Goal: Connect with others: Connect with others

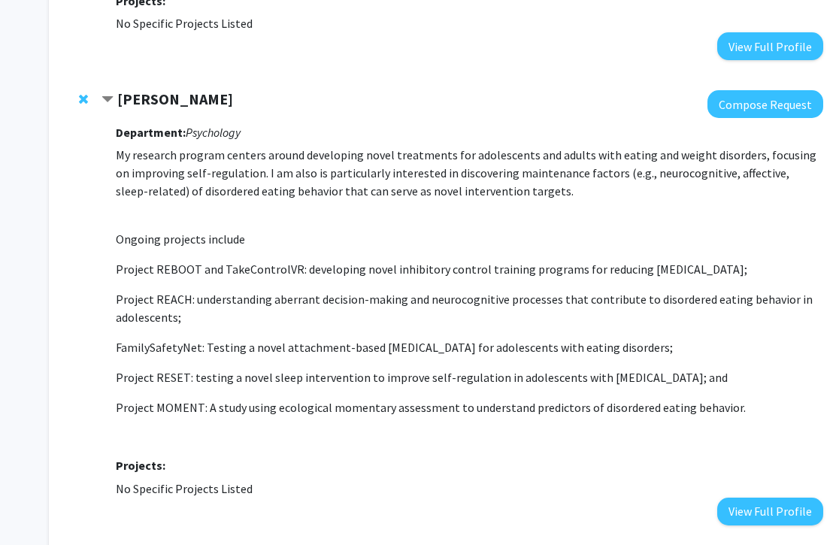
scroll to position [703, 0]
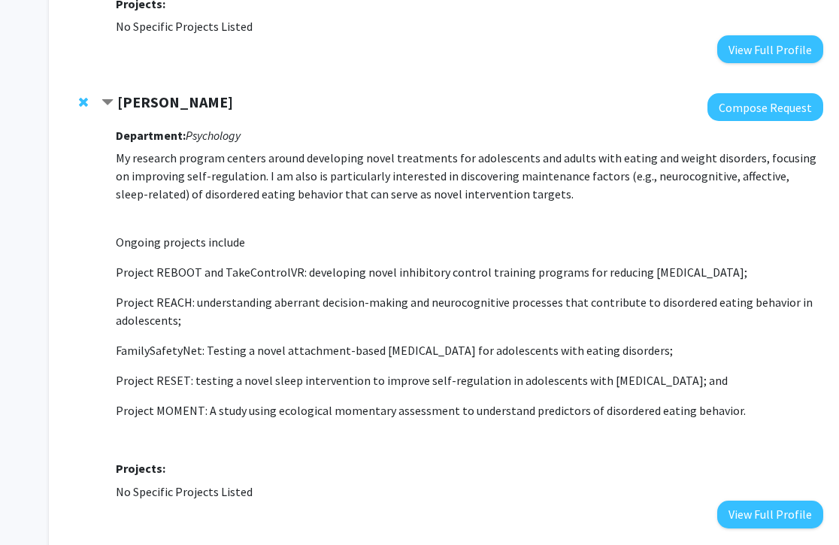
click at [124, 92] on strong "[PERSON_NAME]" at bounding box center [175, 101] width 116 height 19
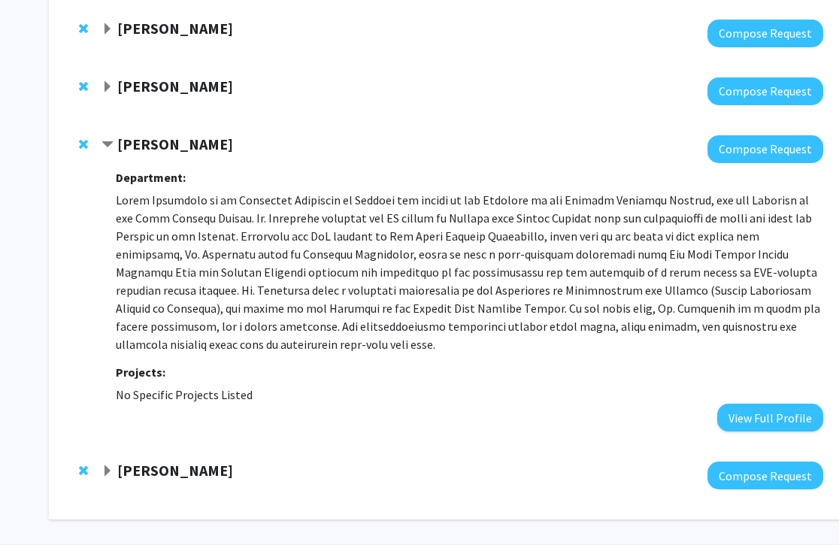
scroll to position [334, 0]
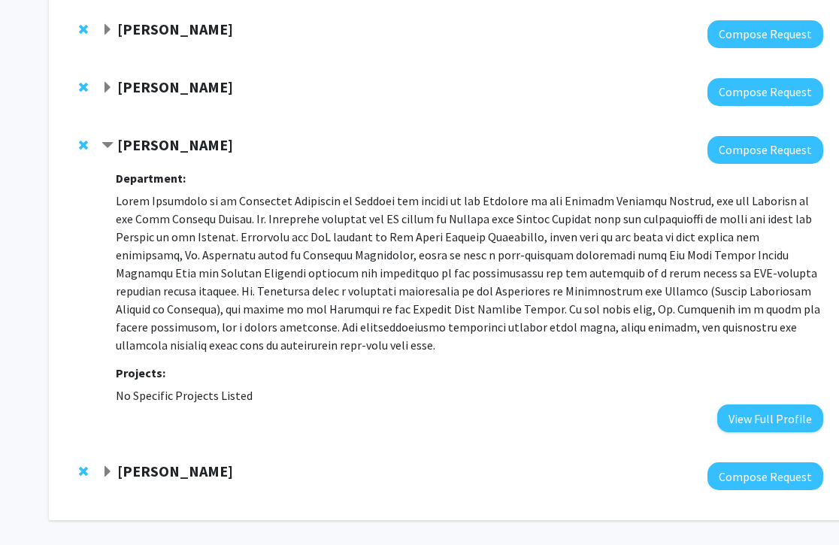
click at [80, 142] on span "Remove Elias Spiliotis from bookmarks" at bounding box center [83, 145] width 9 height 12
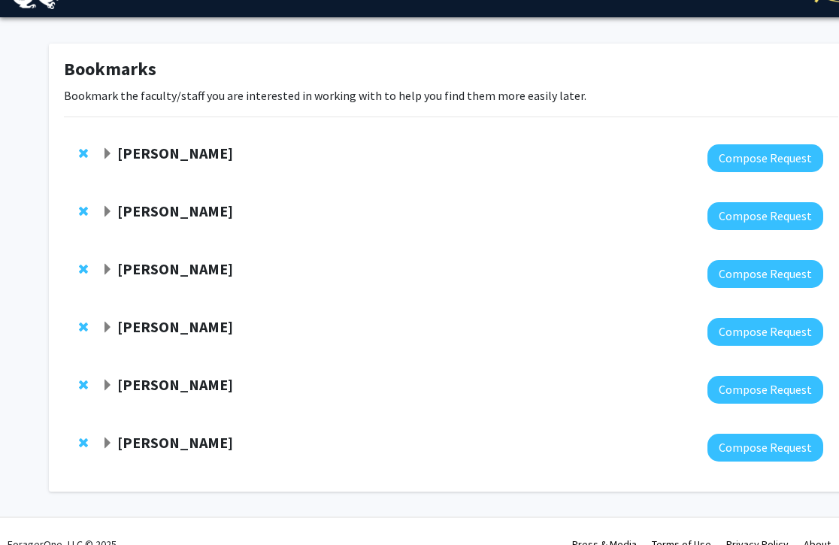
scroll to position [36, 0]
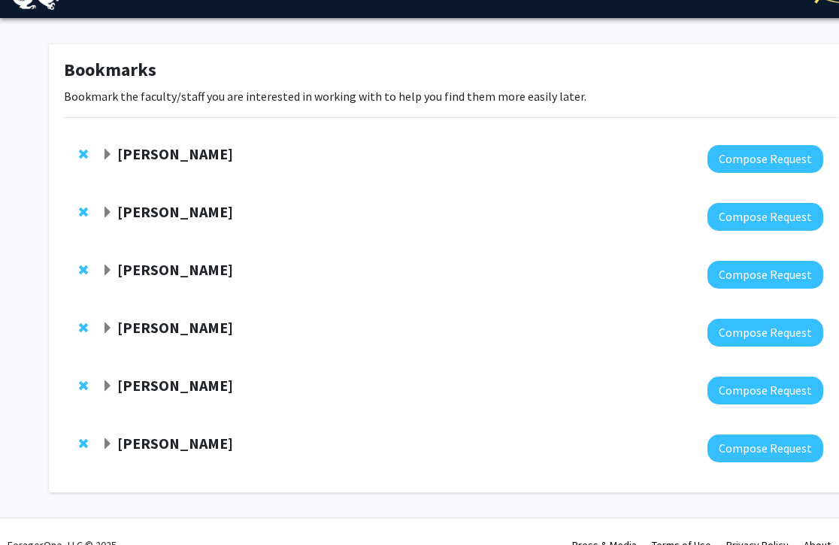
click at [110, 150] on span "Expand Steve Vitti Bookmark" at bounding box center [107, 155] width 12 height 12
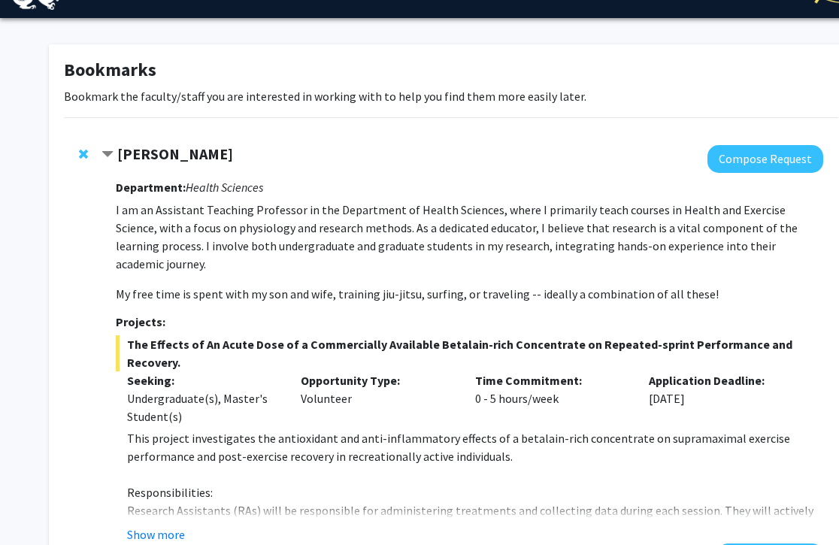
click at [110, 150] on span "Contract Steve Vitti Bookmark" at bounding box center [107, 155] width 12 height 12
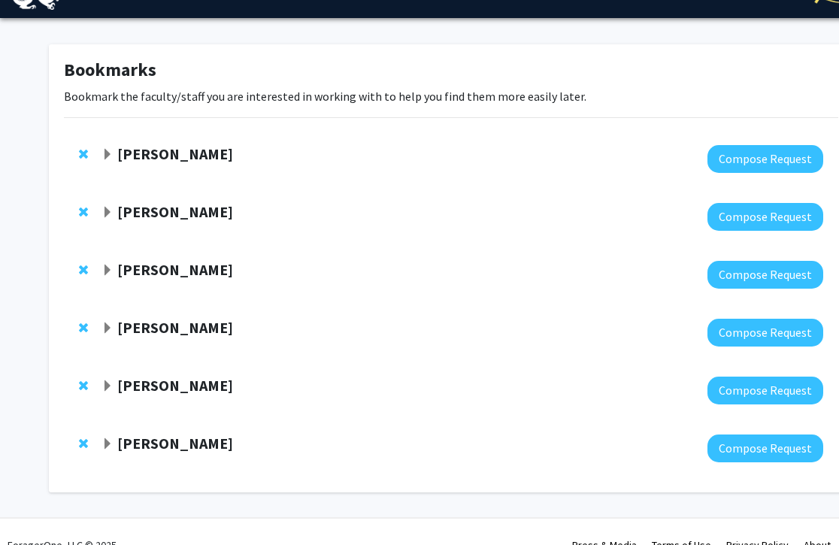
click at [107, 210] on span "Expand Meghan Smith Bookmark" at bounding box center [107, 213] width 12 height 12
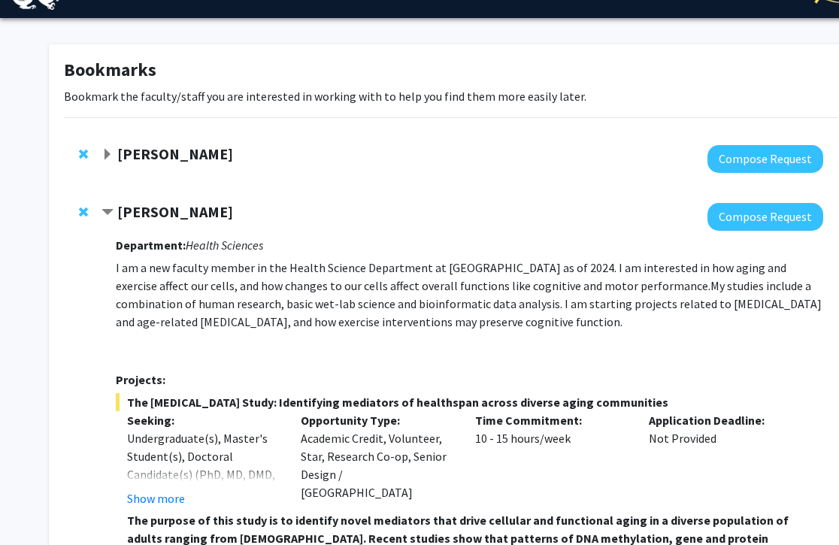
click at [107, 210] on span "Contract Meghan Smith Bookmark" at bounding box center [107, 213] width 12 height 12
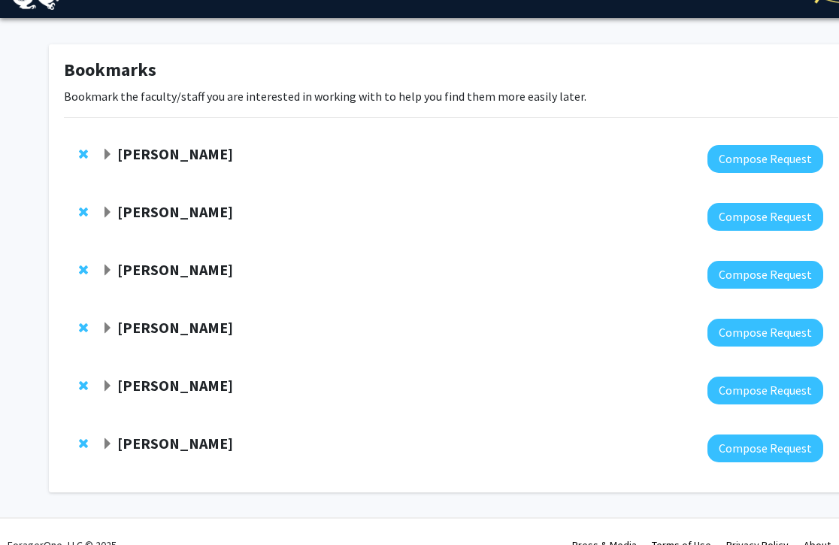
click at [107, 151] on span "Expand Steve Vitti Bookmark" at bounding box center [107, 155] width 12 height 12
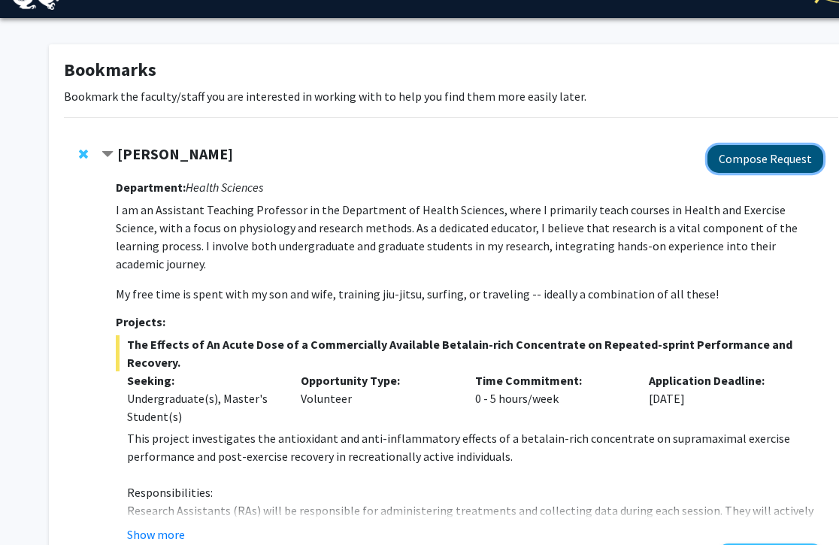
click at [738, 159] on button "Compose Request" at bounding box center [765, 159] width 116 height 28
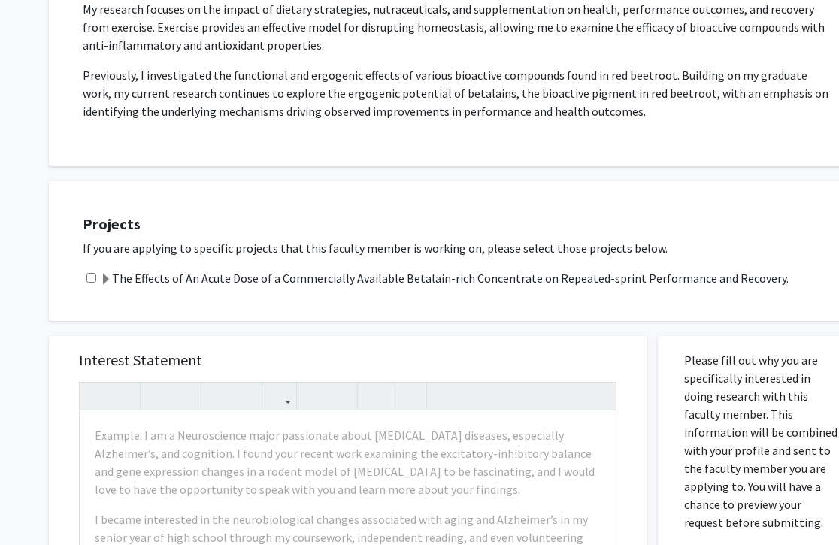
scroll to position [592, 0]
click at [747, 276] on label "The Effects of An Acute Dose of a Commercially Available Betalain-rich Concentr…" at bounding box center [444, 277] width 688 height 18
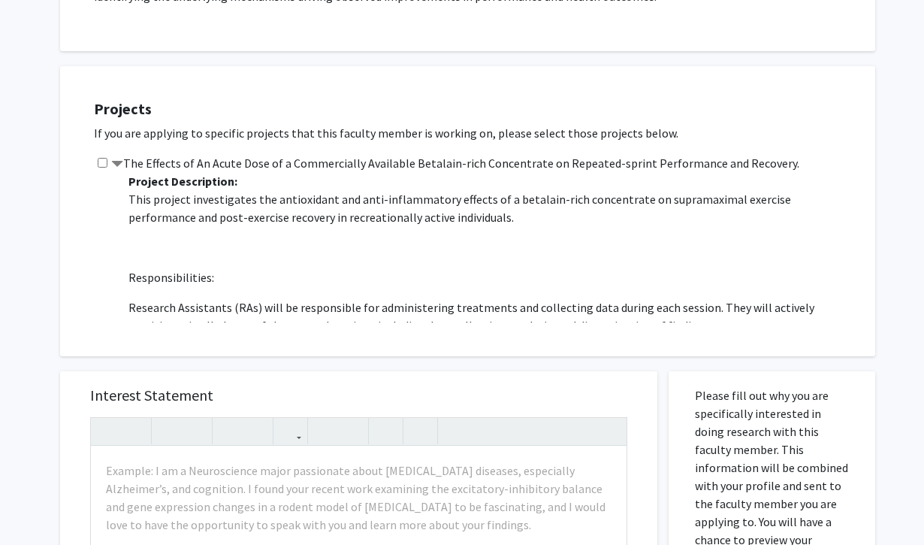
scroll to position [705, 0]
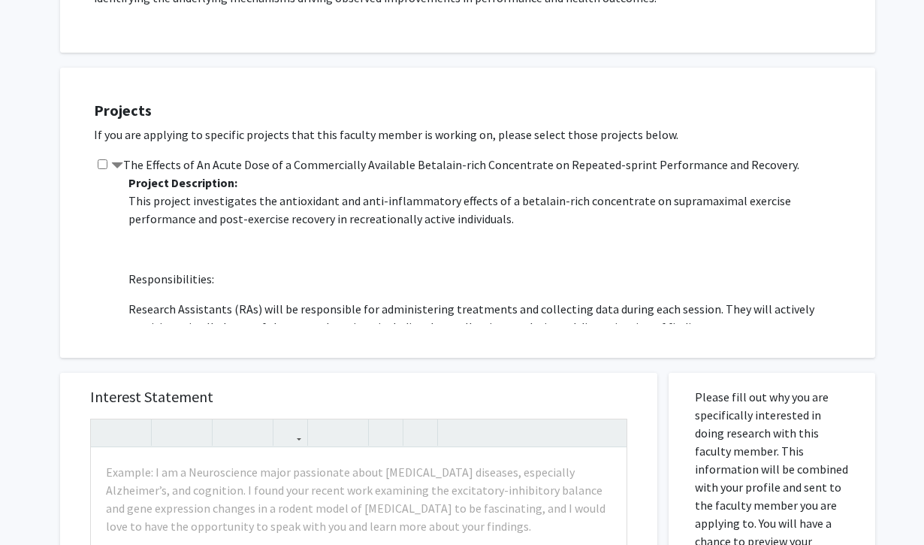
click at [101, 159] on input "checkbox" at bounding box center [103, 164] width 10 height 10
checkbox input "true"
click at [119, 162] on span at bounding box center [117, 166] width 12 height 12
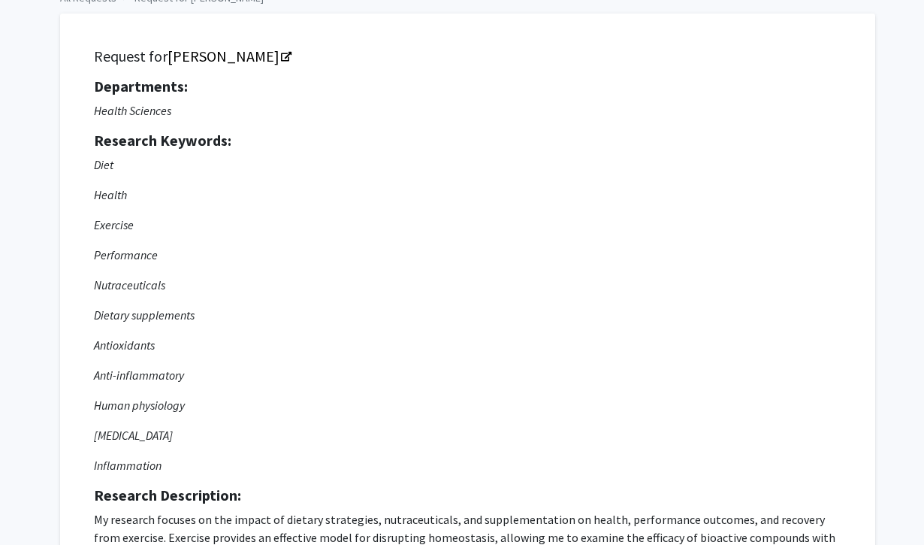
scroll to position [82, 0]
click at [233, 59] on link "[PERSON_NAME]" at bounding box center [229, 55] width 122 height 19
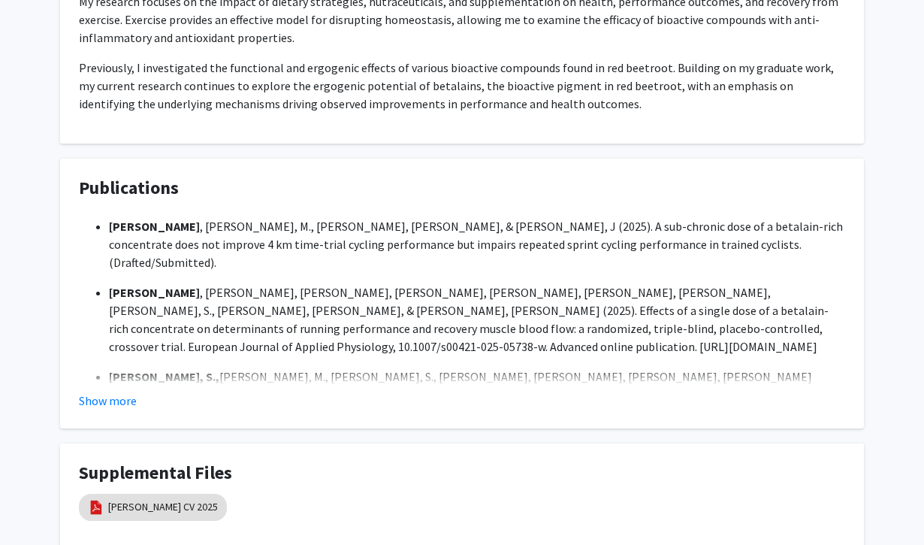
scroll to position [1081, 0]
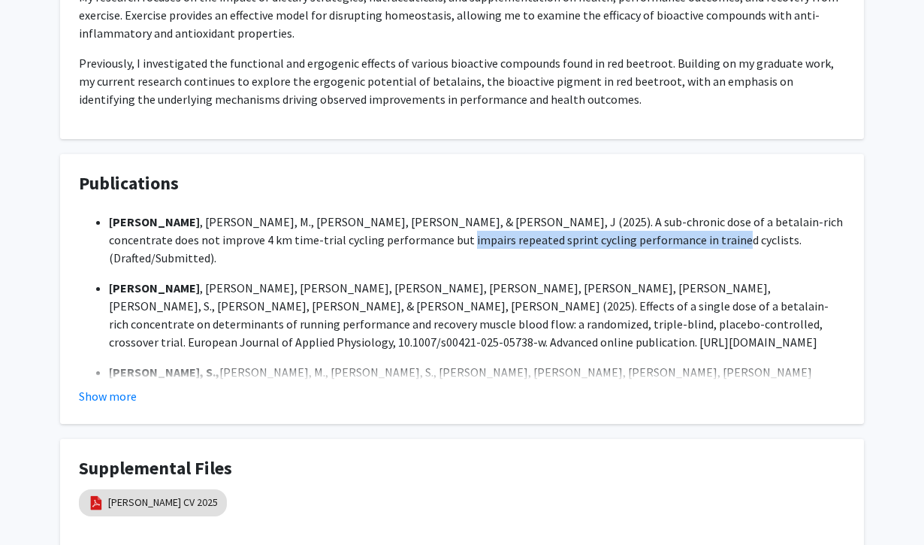
drag, startPoint x: 618, startPoint y: 236, endPoint x: 352, endPoint y: 234, distance: 266.0
click at [352, 234] on li "Vitti, S. , Smith, M., Mattern, C., & Faller, J (2025). A sub-chronic dose of a…" at bounding box center [477, 240] width 736 height 54
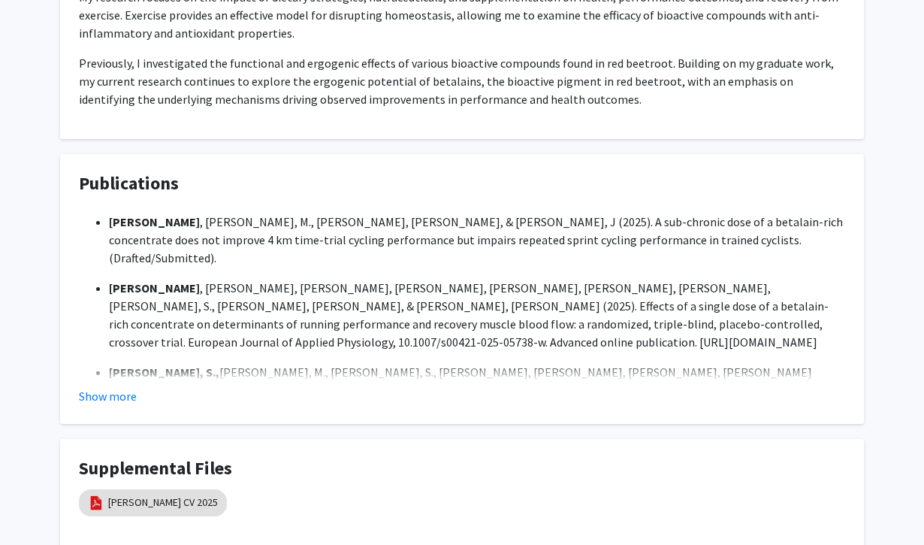
click at [337, 222] on li "Vitti, S. , Smith, M., Mattern, C., & Faller, J (2025). A sub-chronic dose of a…" at bounding box center [477, 240] width 736 height 54
click at [113, 502] on link "S.Vitti CV 2025" at bounding box center [163, 502] width 110 height 16
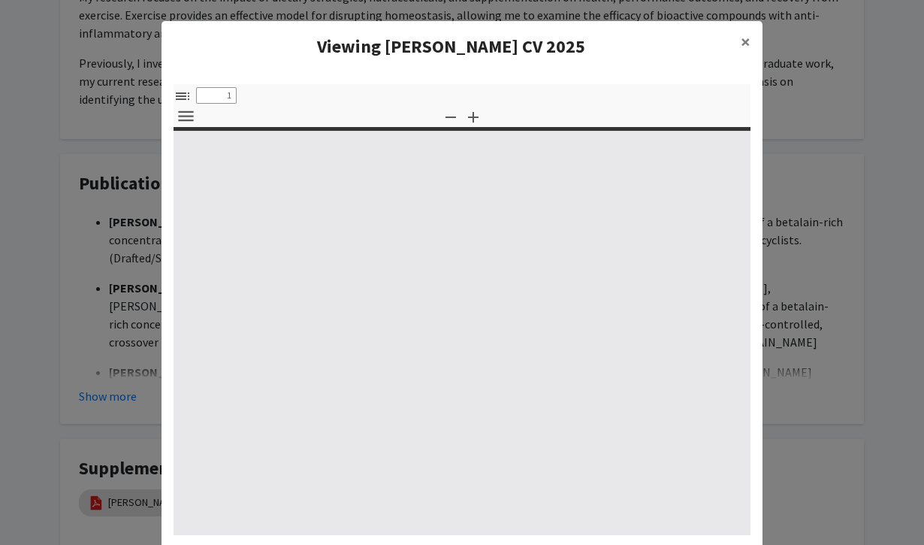
select select "custom"
type input "0"
select select "custom"
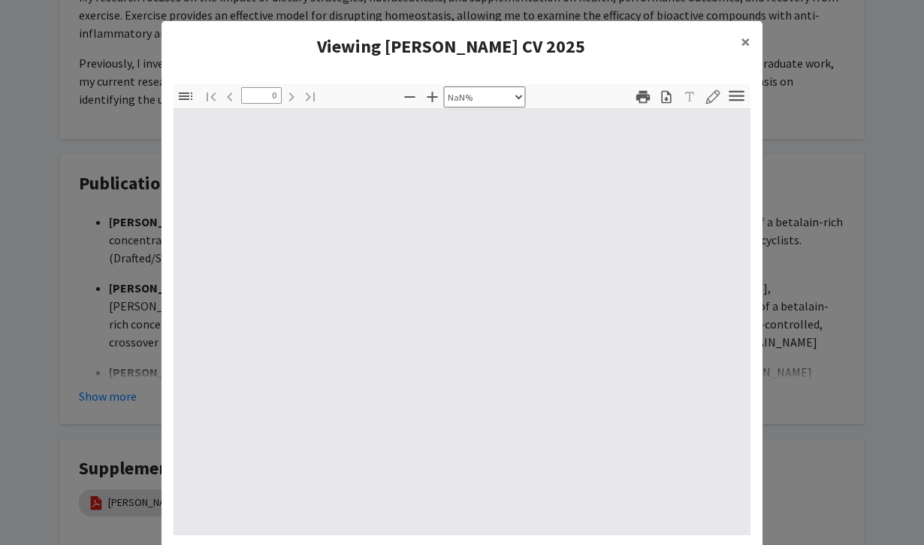
type input "1"
select select "auto"
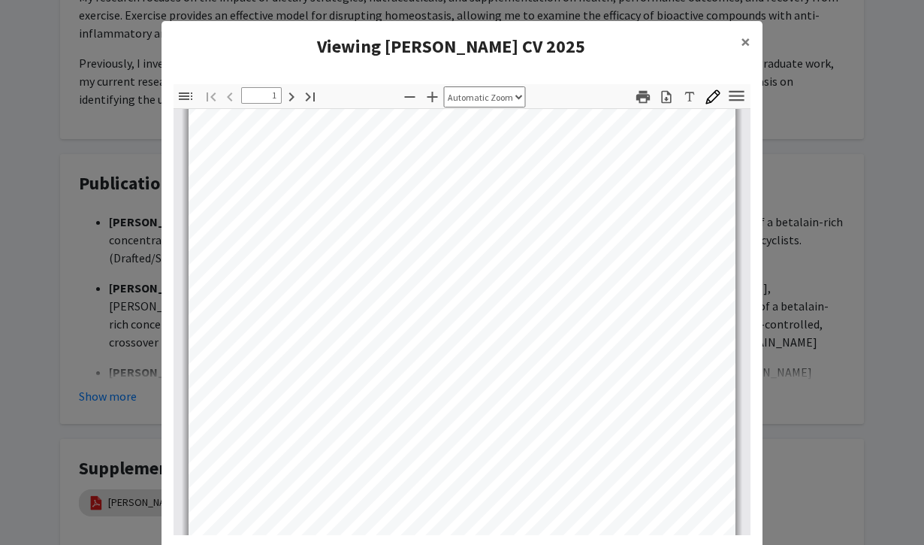
scroll to position [119, 0]
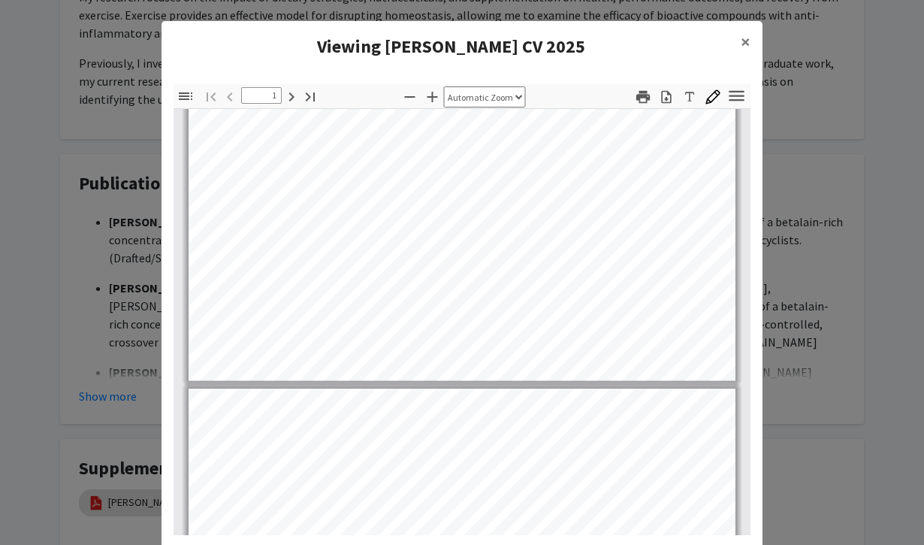
type input "2"
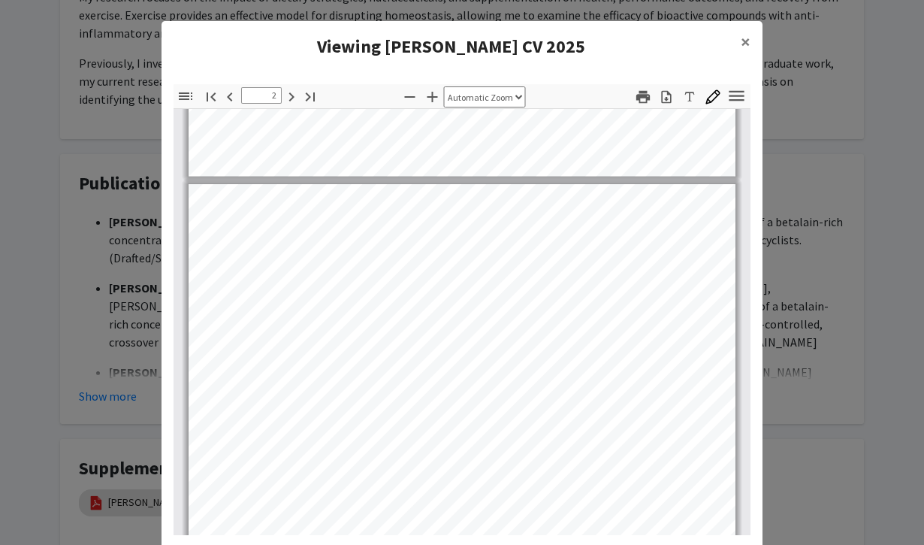
scroll to position [652, 0]
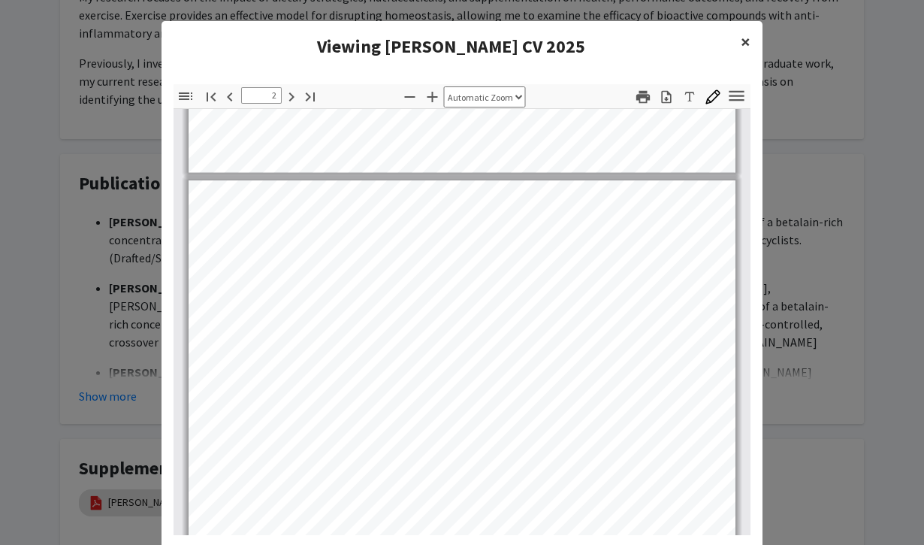
click at [748, 41] on span "×" at bounding box center [746, 41] width 10 height 23
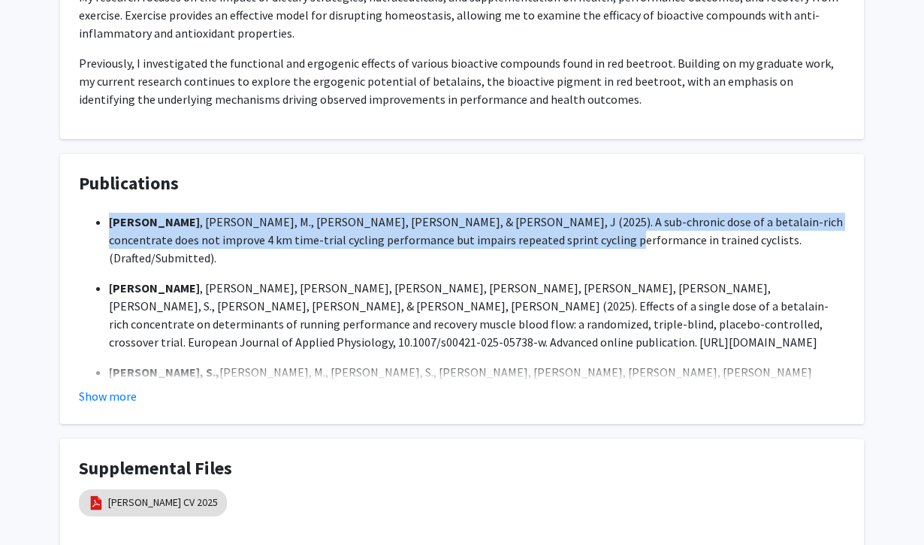
drag, startPoint x: 110, startPoint y: 222, endPoint x: 512, endPoint y: 245, distance: 402.7
click at [512, 245] on li "Vitti, S. , Smith, M., Mattern, C., & Faller, J (2025). A sub-chronic dose of a…" at bounding box center [477, 240] width 736 height 54
copy li "Vitti, S. , Smith, M., Mattern, C., & Faller, J (2025). A sub-chronic dose of a…"
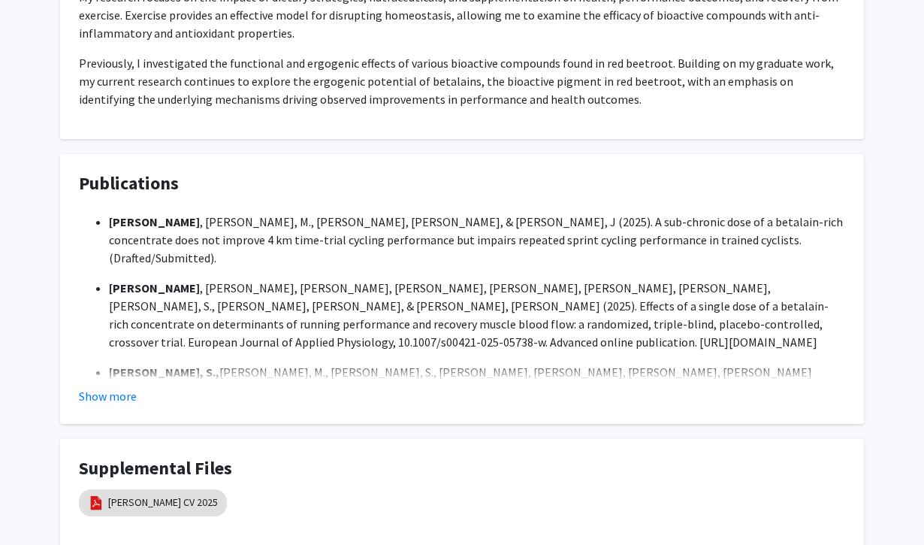
click at [678, 198] on fg-card-title "Publications" at bounding box center [462, 187] width 766 height 28
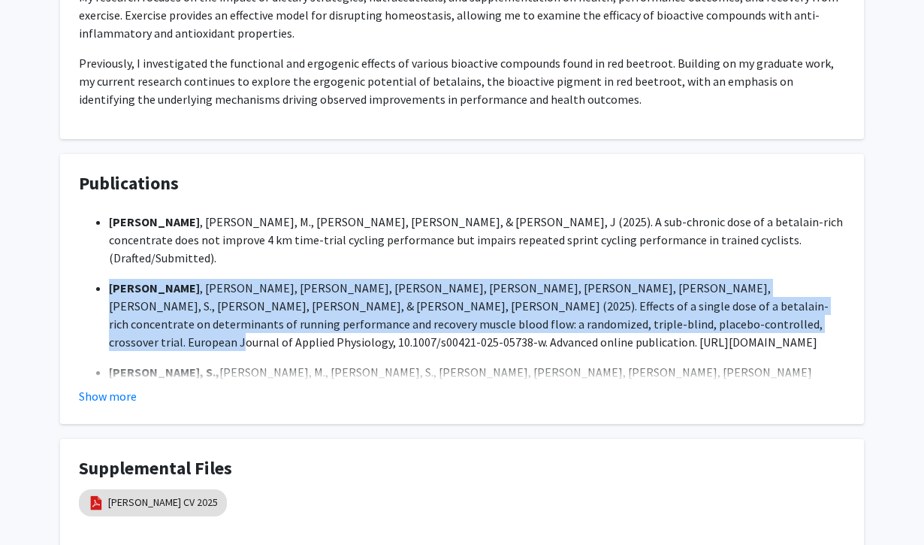
drag, startPoint x: 106, startPoint y: 267, endPoint x: 582, endPoint y: 302, distance: 477.7
click at [582, 303] on ul "Vitti, S. , Bruneau, M., Jr, Bisgrove, L., Grey, S., Levine, S., Mattern, C., &…" at bounding box center [462, 315] width 766 height 72
click at [582, 302] on li "Vitti, S. , Bruneau, M., Jr, Bisgrove, L., Grey, S., Levine, S., Mattern, C., &…" at bounding box center [477, 315] width 736 height 72
drag, startPoint x: 561, startPoint y: 306, endPoint x: 80, endPoint y: 260, distance: 483.1
click at [80, 260] on div "Vitti, S. , Smith, M., Mattern, C., & Faller, J (2025). A sub-chronic dose of a…" at bounding box center [462, 396] width 766 height 367
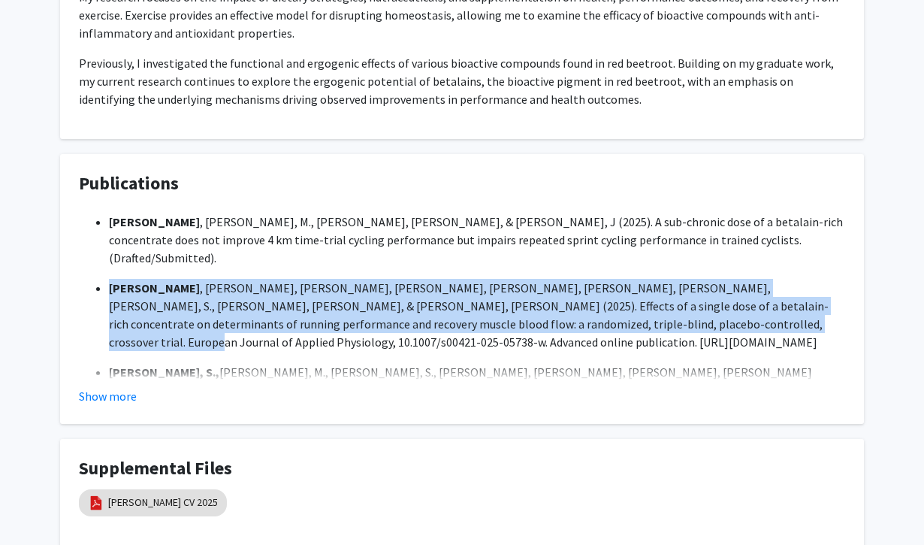
copy li "Vitti, S. , Bruneau, M., Jr, Bisgrove, L., Grey, S., Levine, S., Mattern, C., &…"
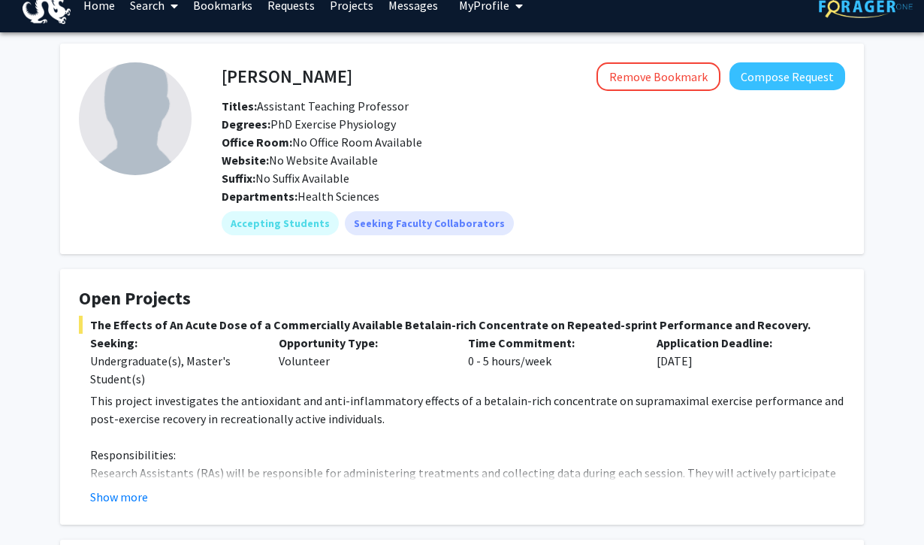
scroll to position [0, 0]
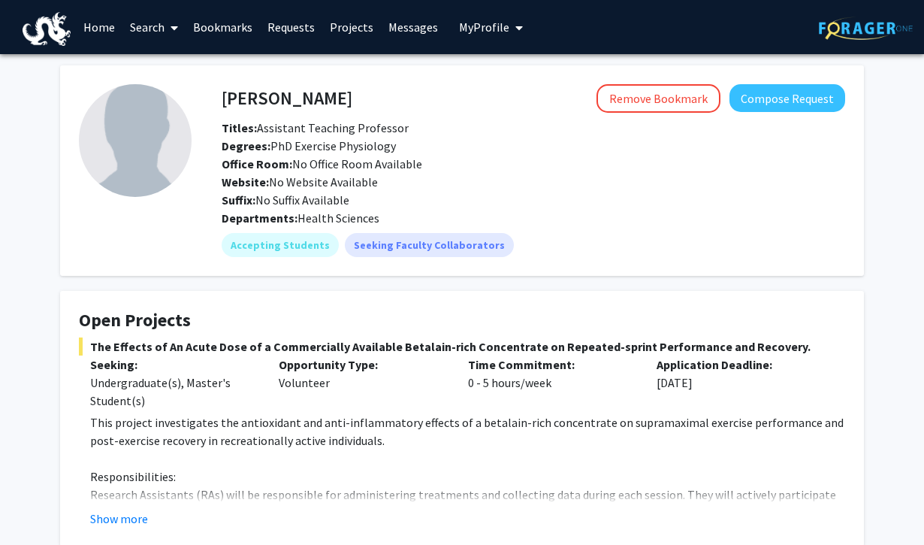
click at [59, 35] on img at bounding box center [47, 29] width 48 height 34
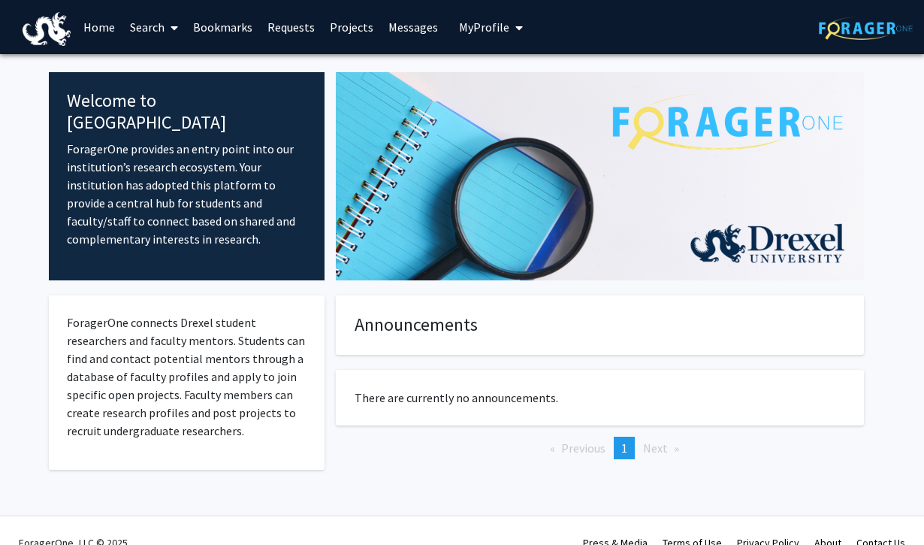
click at [246, 22] on link "Bookmarks" at bounding box center [223, 27] width 74 height 53
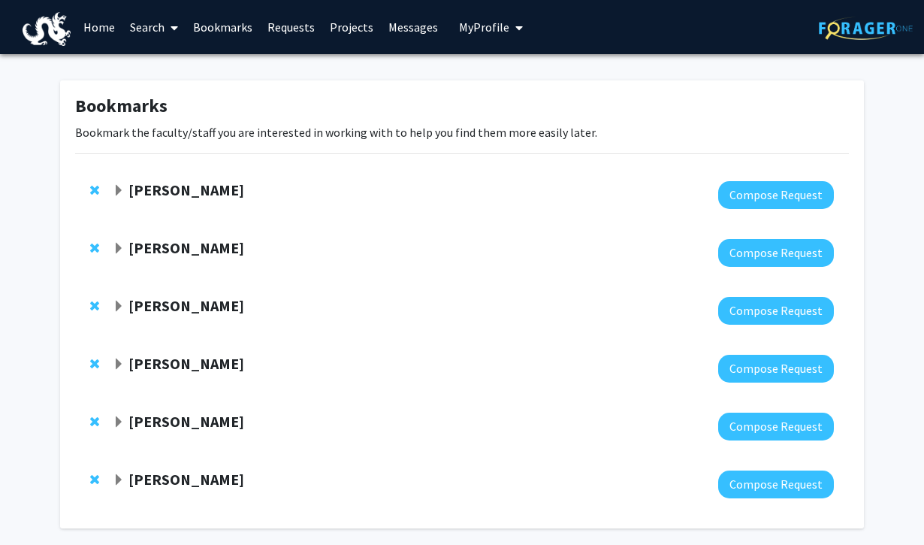
click at [121, 358] on span "Expand Mauricio Reginato Bookmark" at bounding box center [119, 364] width 12 height 12
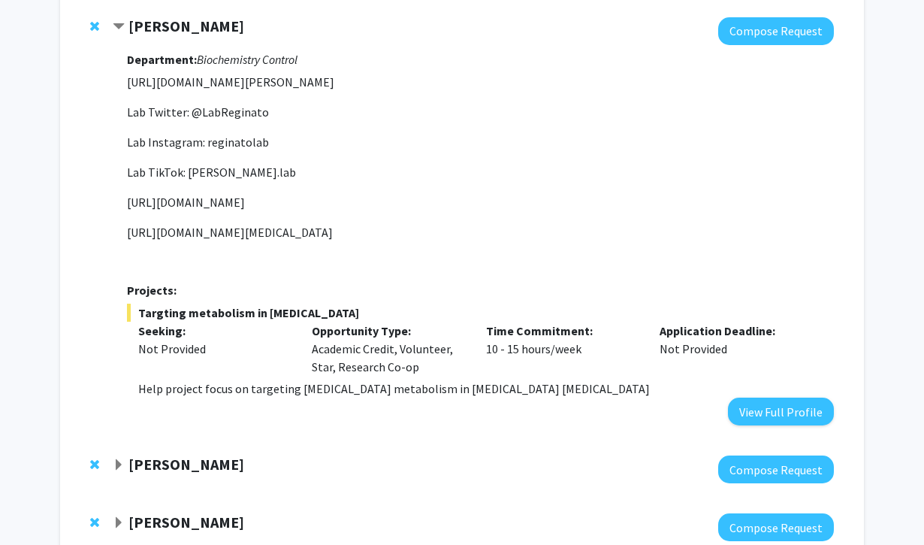
scroll to position [303, 0]
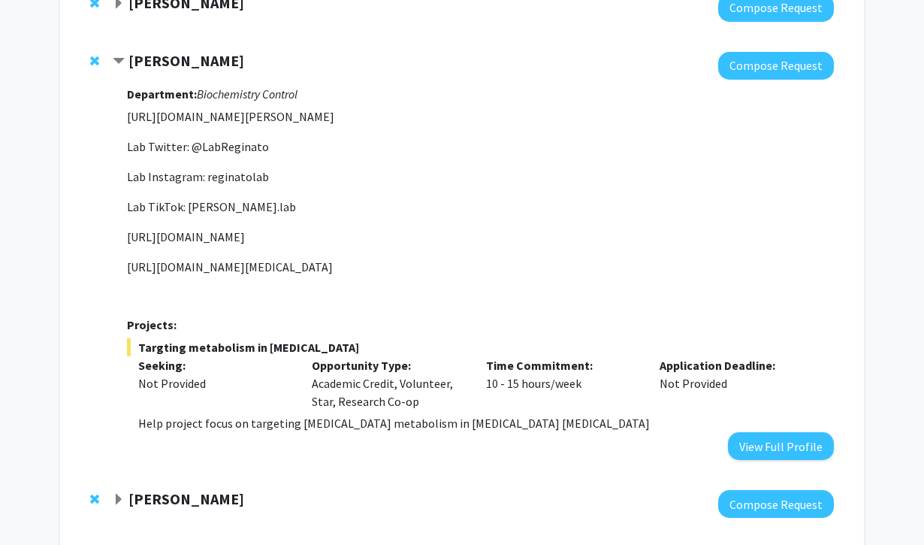
click at [219, 53] on strong "[PERSON_NAME]" at bounding box center [186, 60] width 116 height 19
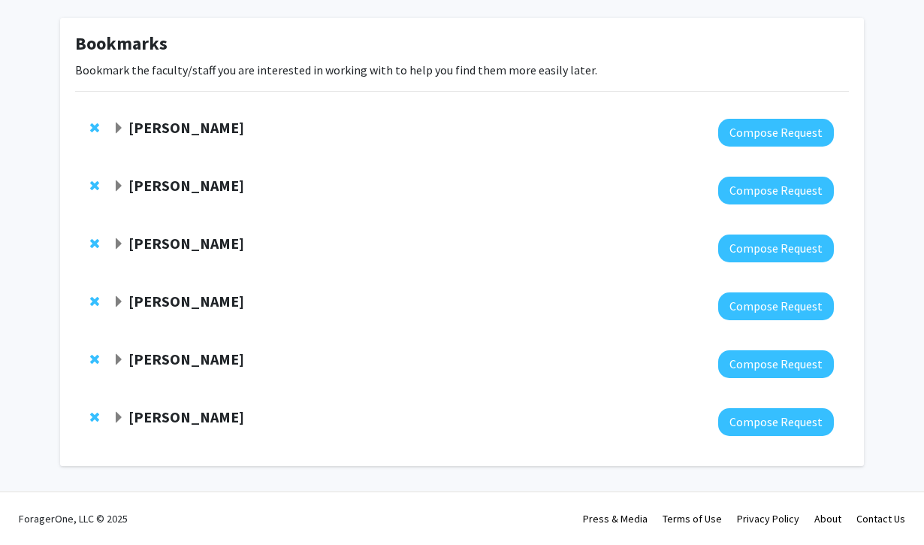
scroll to position [62, 0]
click at [771, 308] on button "Compose Request" at bounding box center [776, 306] width 116 height 28
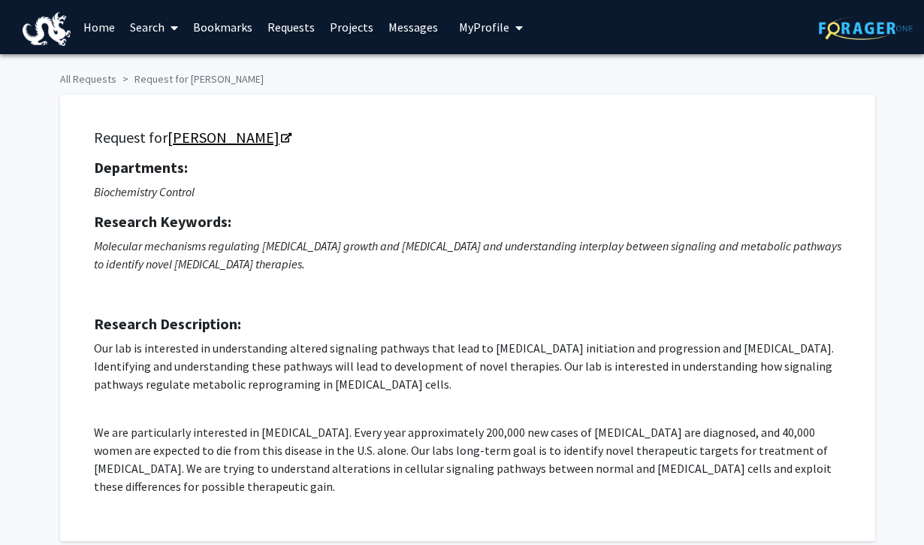
click at [242, 140] on link "[PERSON_NAME]" at bounding box center [229, 137] width 122 height 19
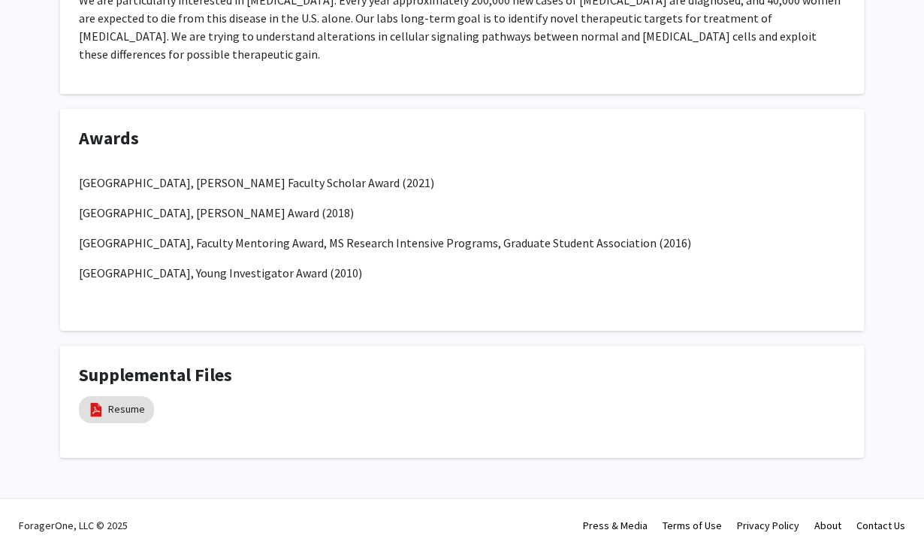
scroll to position [1042, 0]
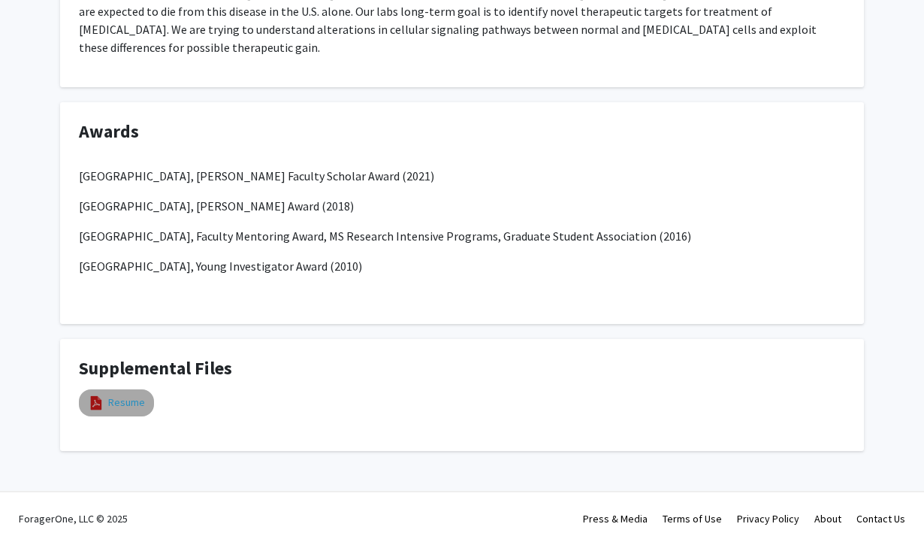
click at [123, 401] on link "Resume" at bounding box center [126, 402] width 37 height 16
select select "custom"
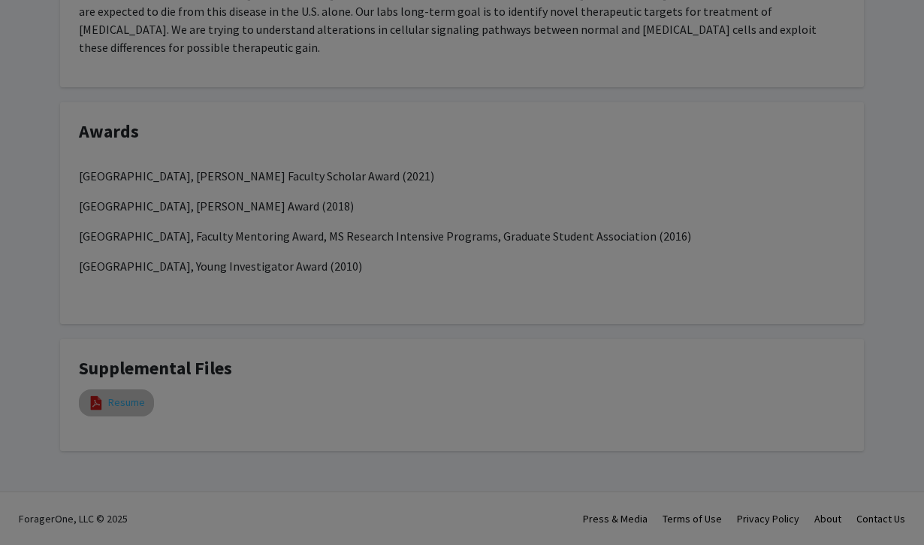
type input "0"
select select "custom"
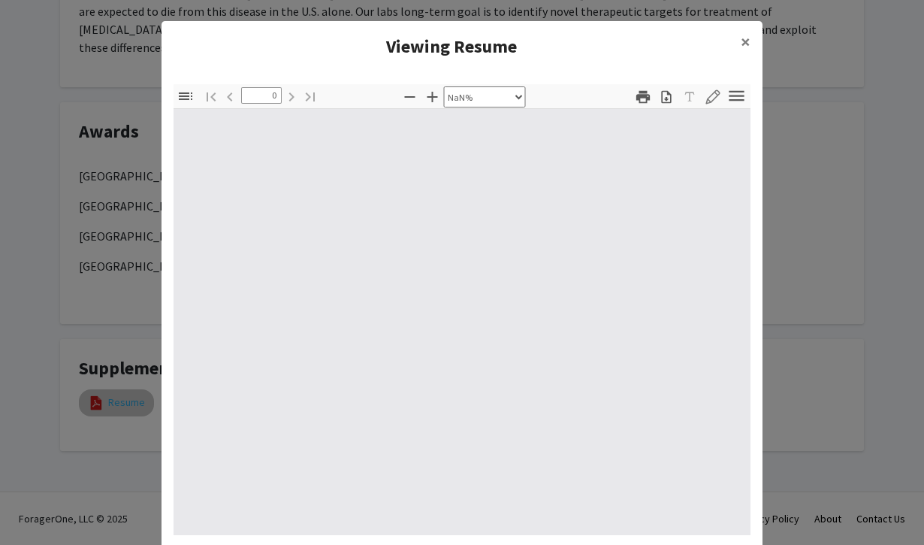
type input "1"
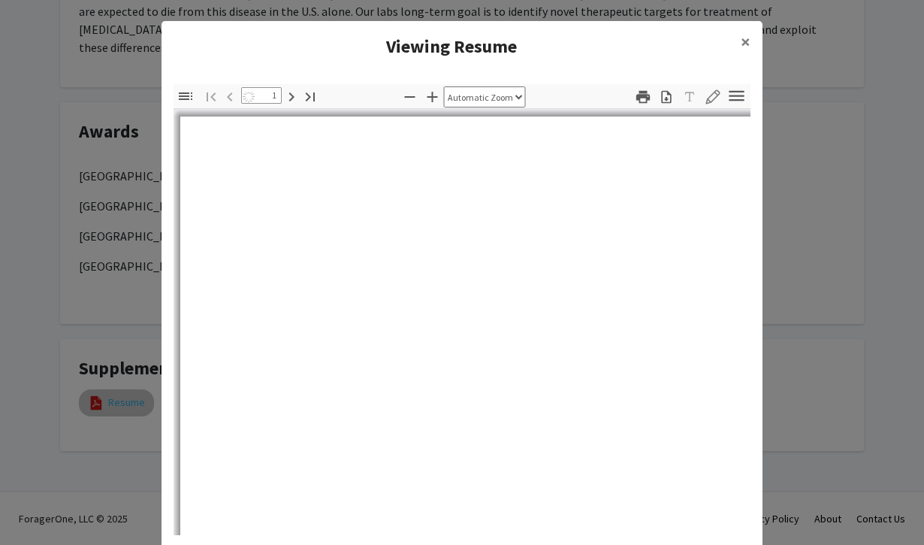
select select "auto"
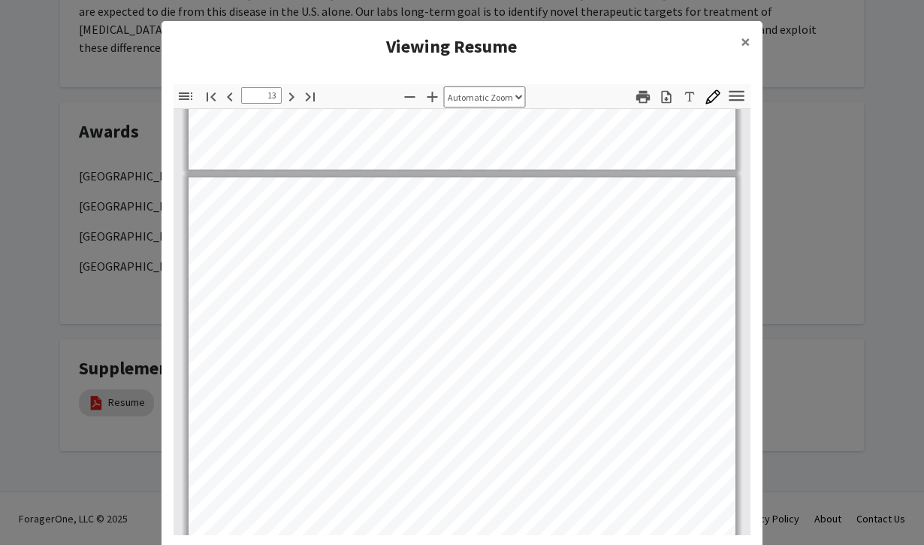
scroll to position [8528, 0]
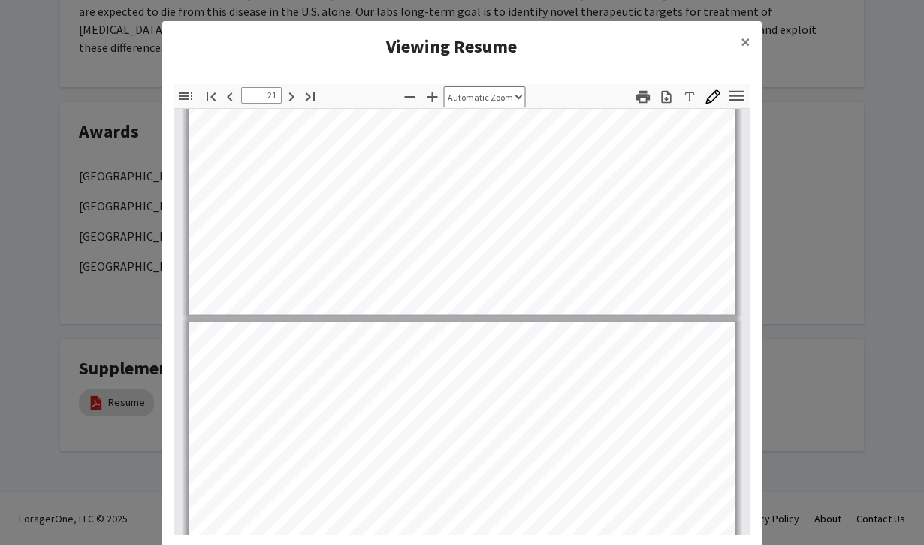
type input "20"
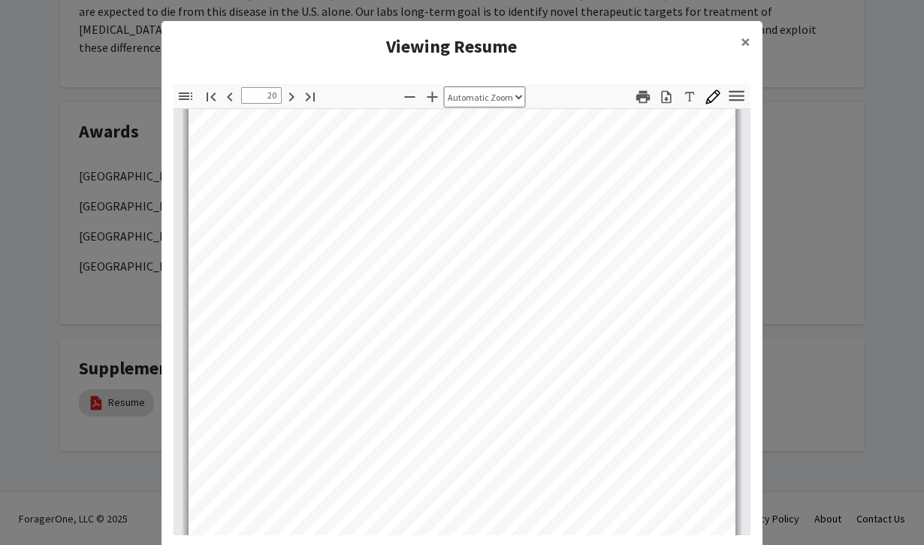
scroll to position [13850, 0]
select select "page-width"
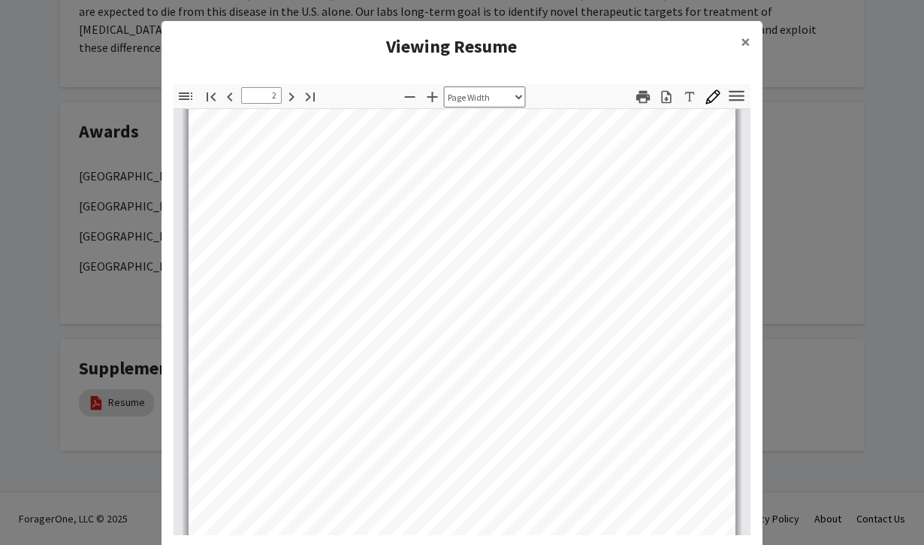
type input "1"
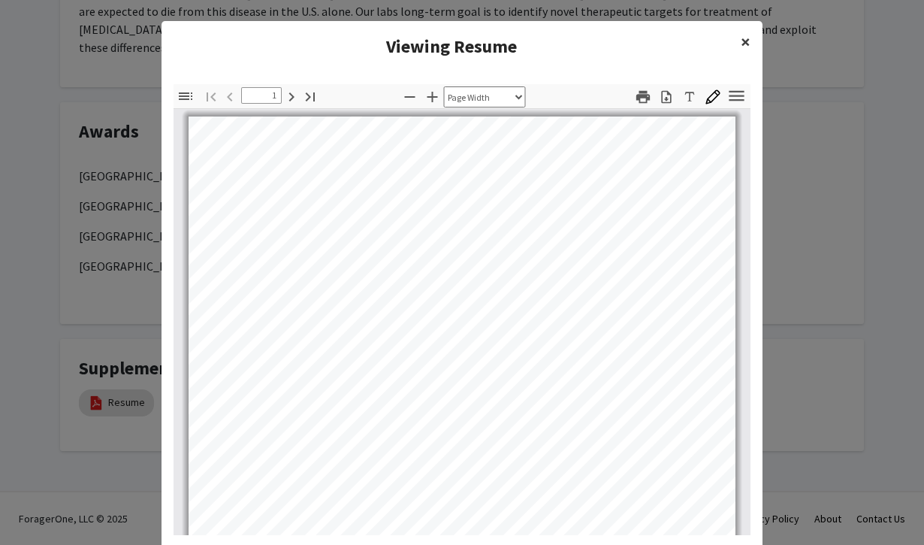
click at [744, 42] on span "×" at bounding box center [746, 41] width 10 height 23
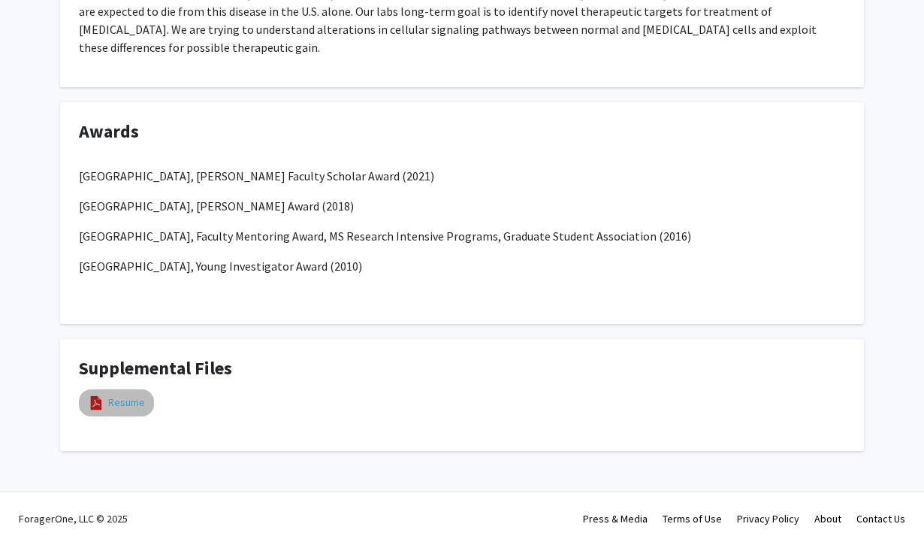
click at [126, 404] on link "Resume" at bounding box center [126, 402] width 37 height 16
select select "custom"
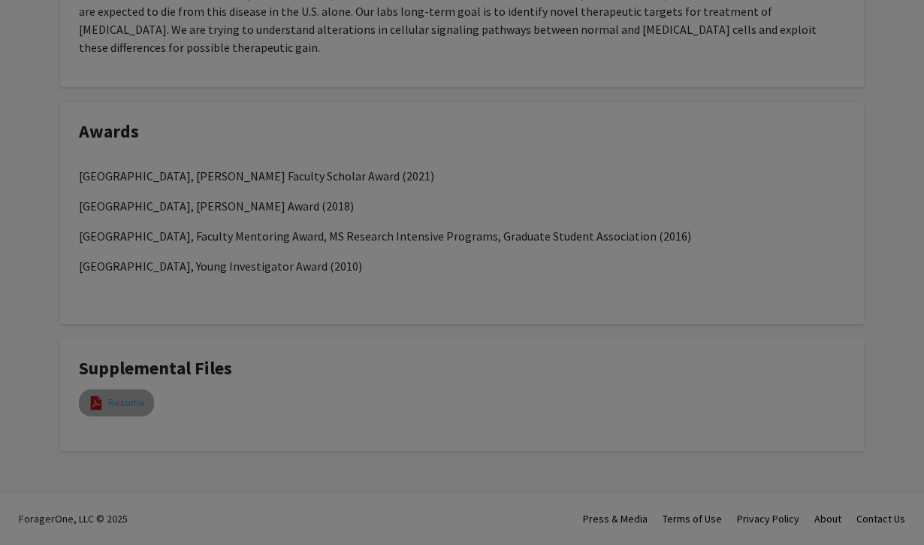
type input "0"
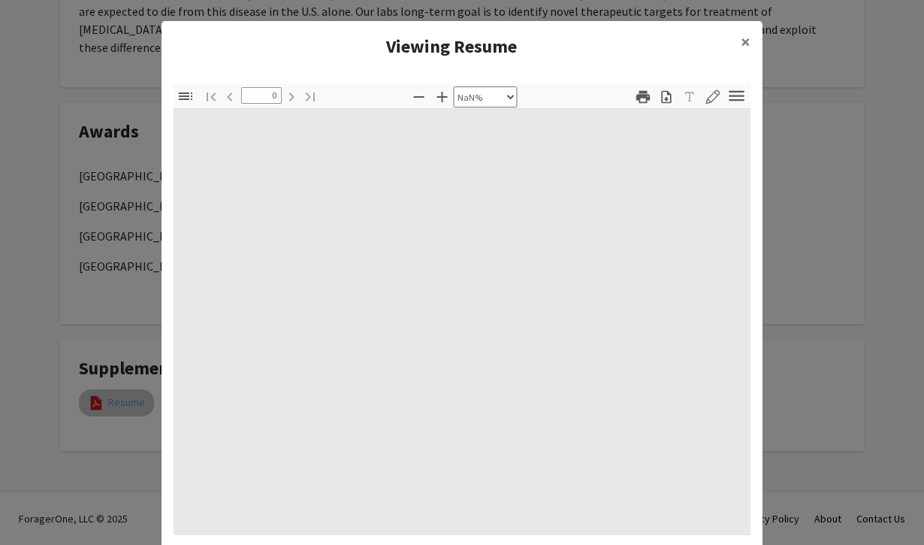
select select "auto"
type input "1"
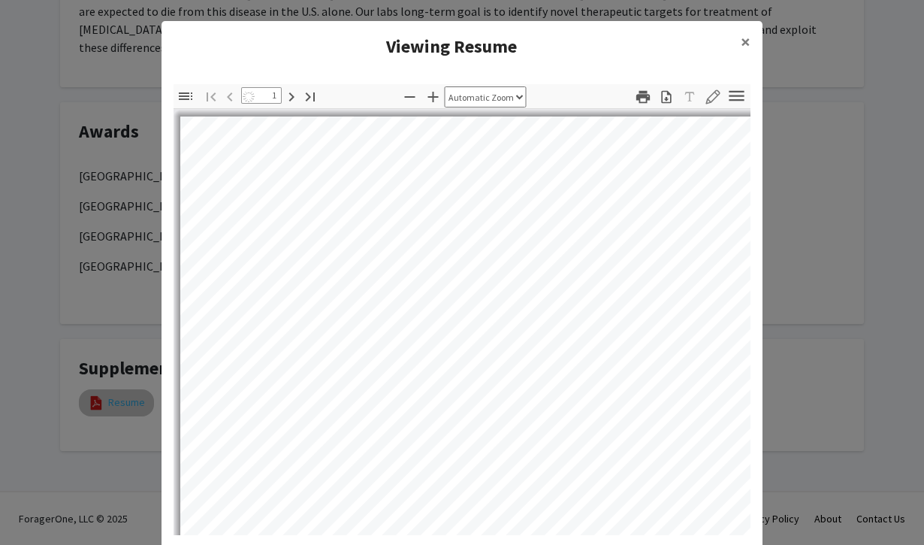
select select "page-width"
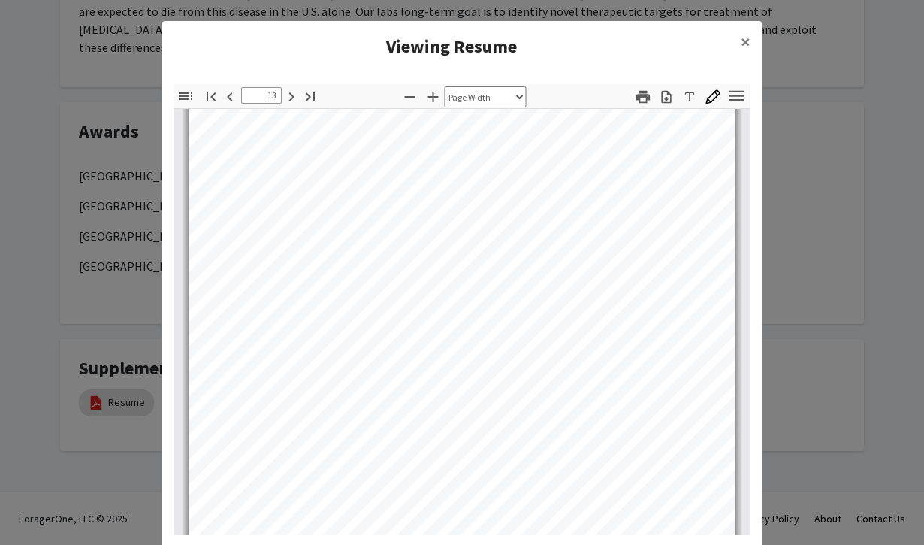
scroll to position [8834, 0]
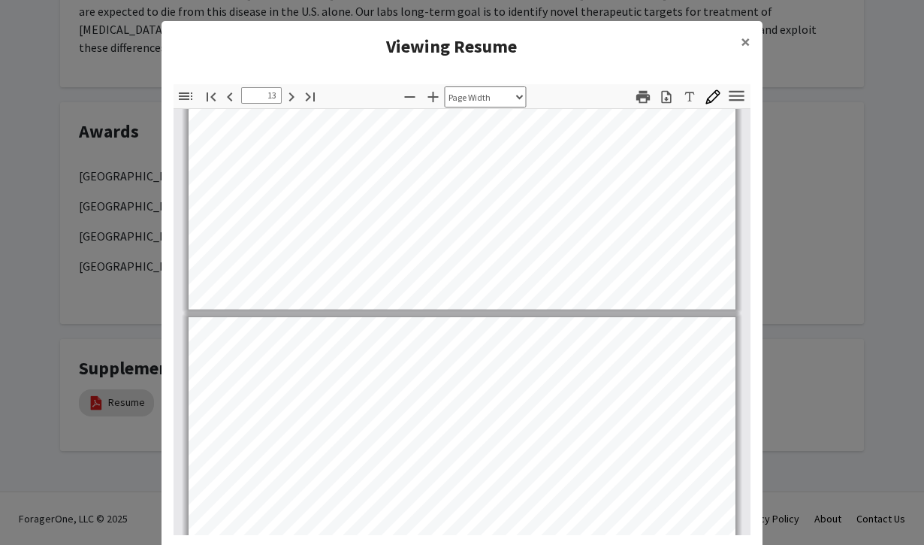
type input "12"
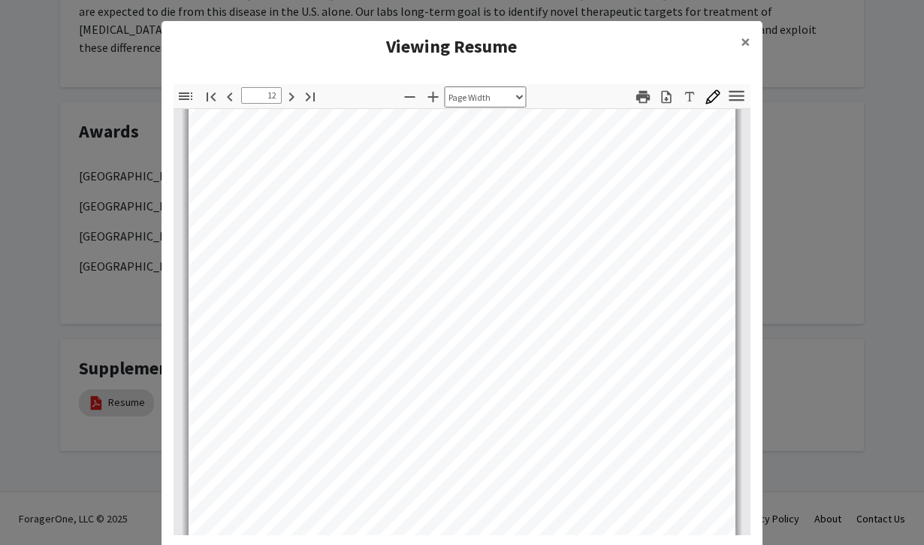
scroll to position [7982, 0]
click at [742, 39] on span "×" at bounding box center [746, 41] width 10 height 23
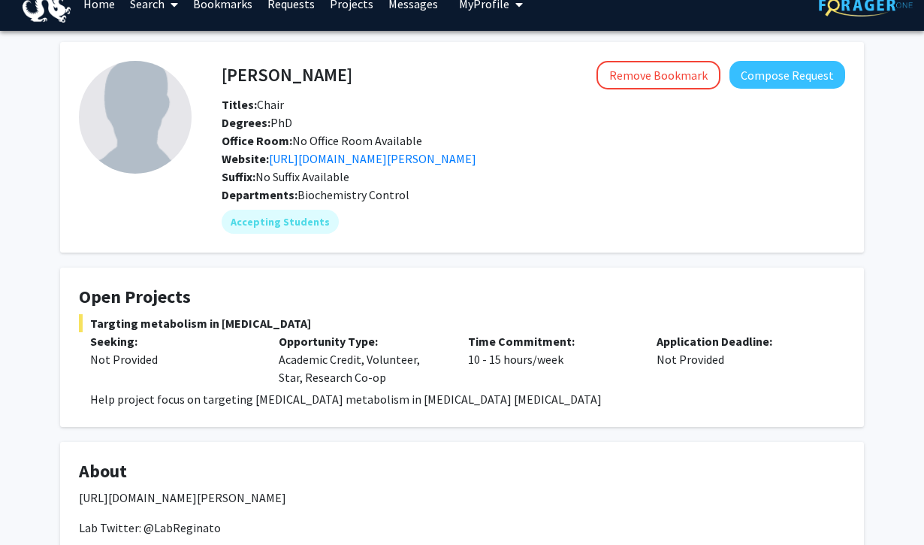
scroll to position [0, 0]
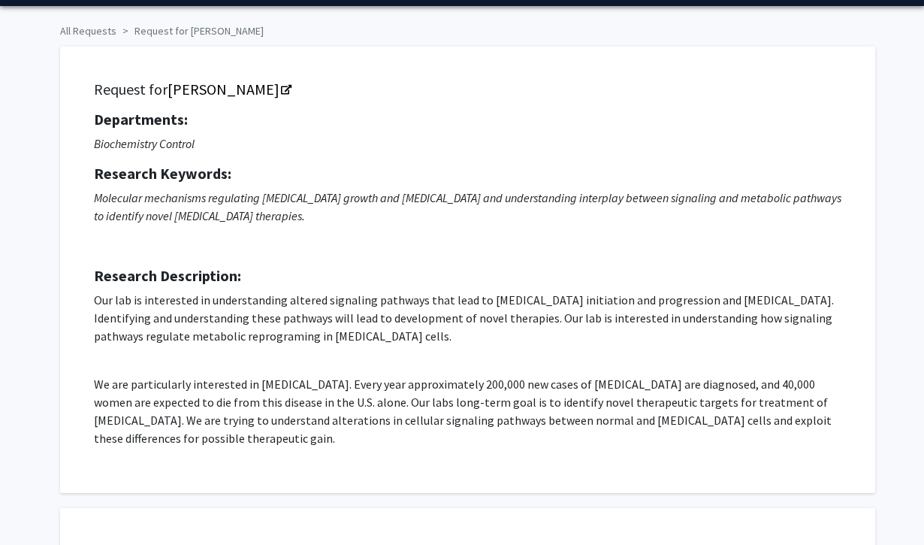
scroll to position [49, 0]
